Goal: Register for event/course

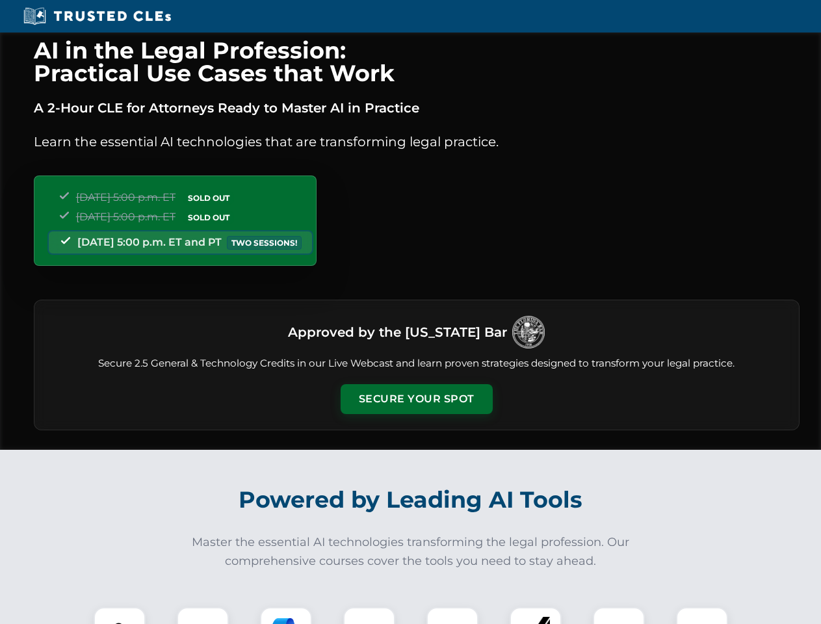
click at [416, 399] on button "Secure Your Spot" at bounding box center [417, 399] width 152 height 30
click at [120, 616] on img at bounding box center [120, 633] width 38 height 38
click at [203, 616] on div at bounding box center [203, 633] width 52 height 52
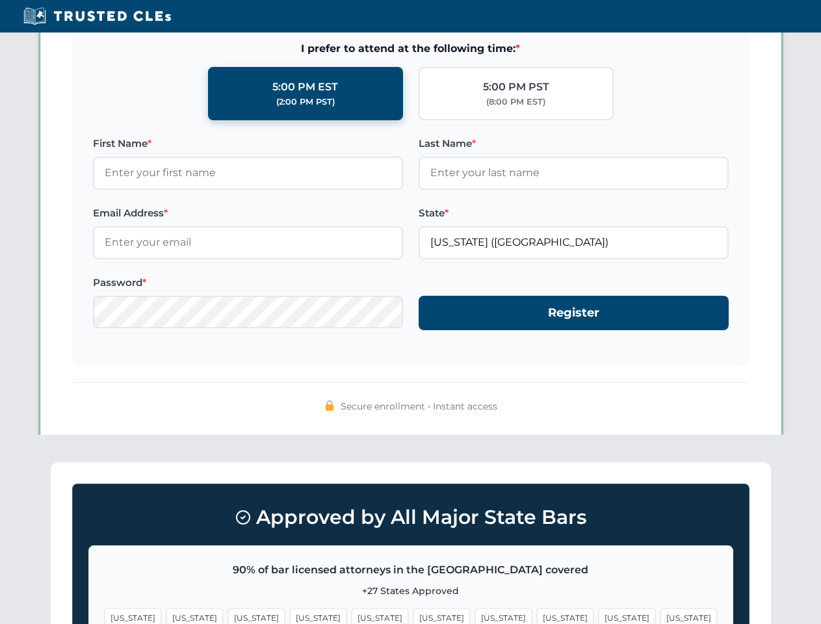
click at [599, 616] on span "[US_STATE]" at bounding box center [627, 618] width 57 height 19
